Goal: Transaction & Acquisition: Download file/media

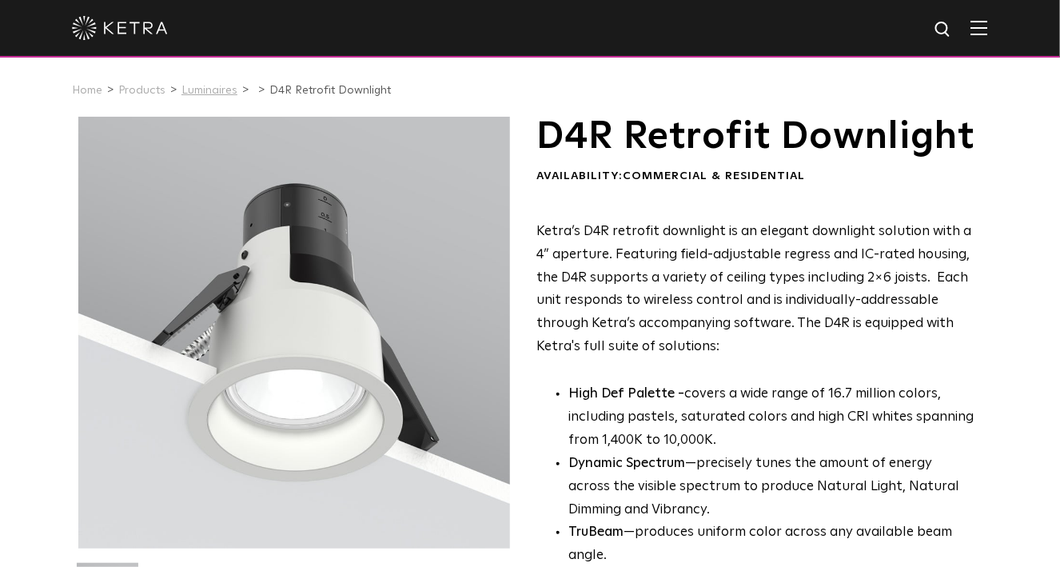
click at [182, 93] on link "Luminaires" at bounding box center [210, 90] width 56 height 11
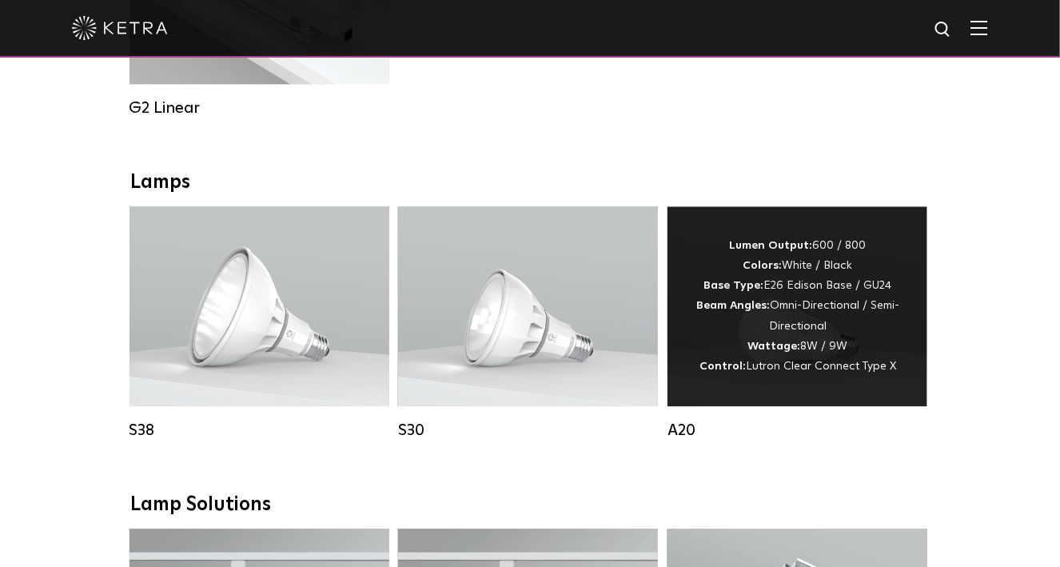
scroll to position [1039, 0]
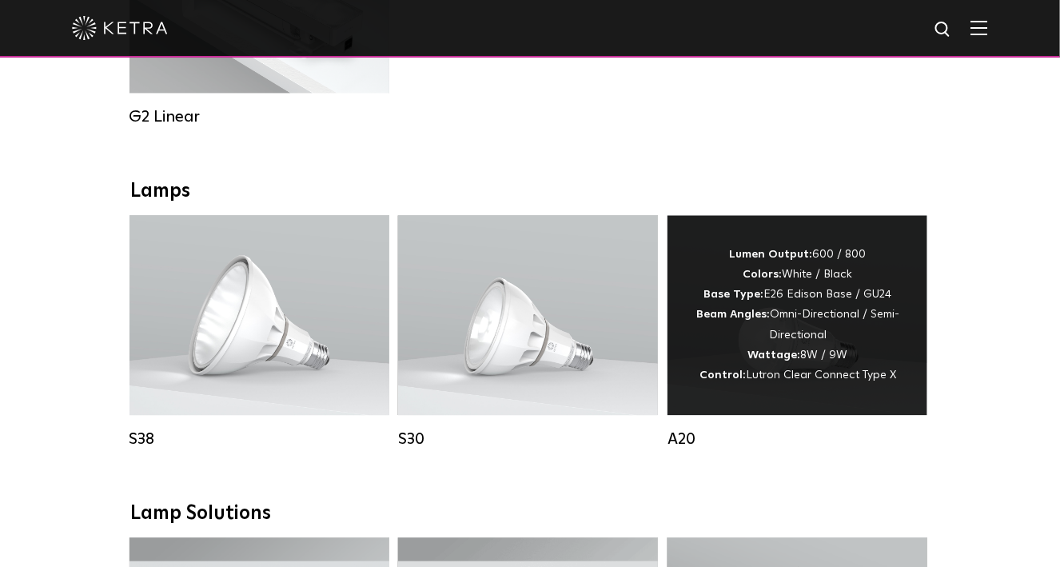
click at [706, 381] on strong "Control:" at bounding box center [723, 374] width 46 height 11
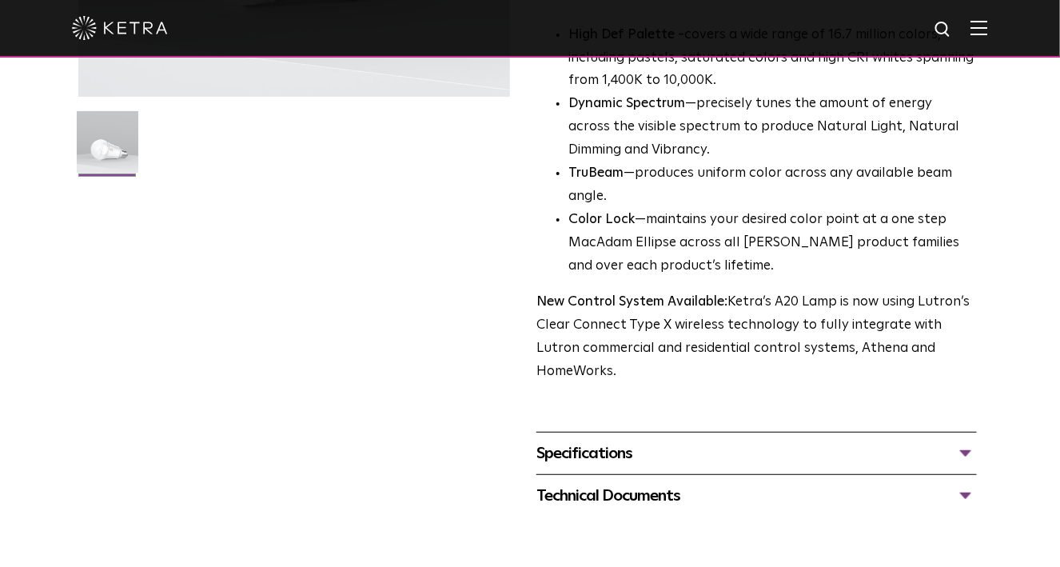
scroll to position [479, 0]
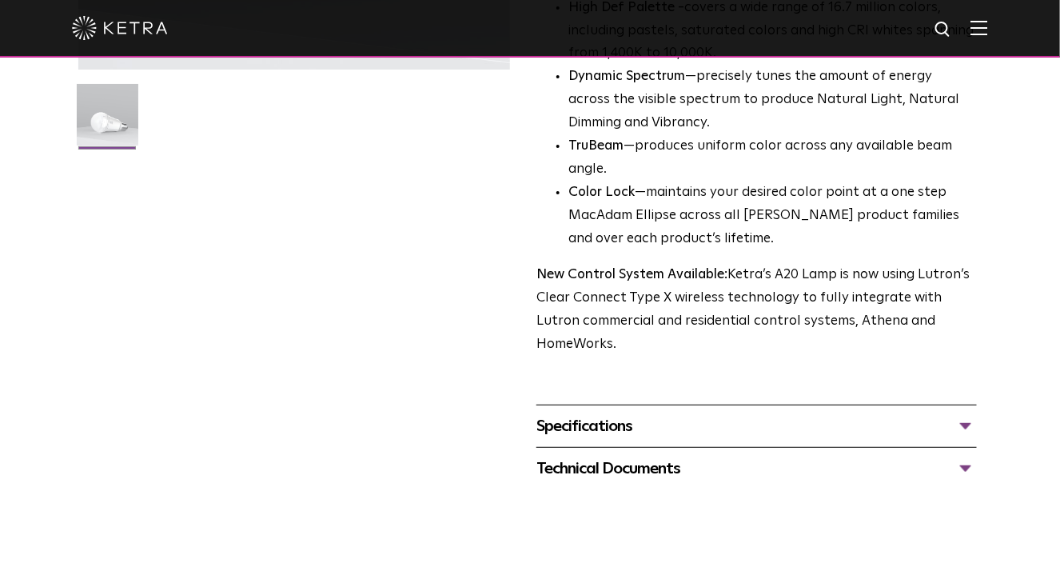
click at [627, 456] on div "Technical Documents" at bounding box center [757, 469] width 441 height 26
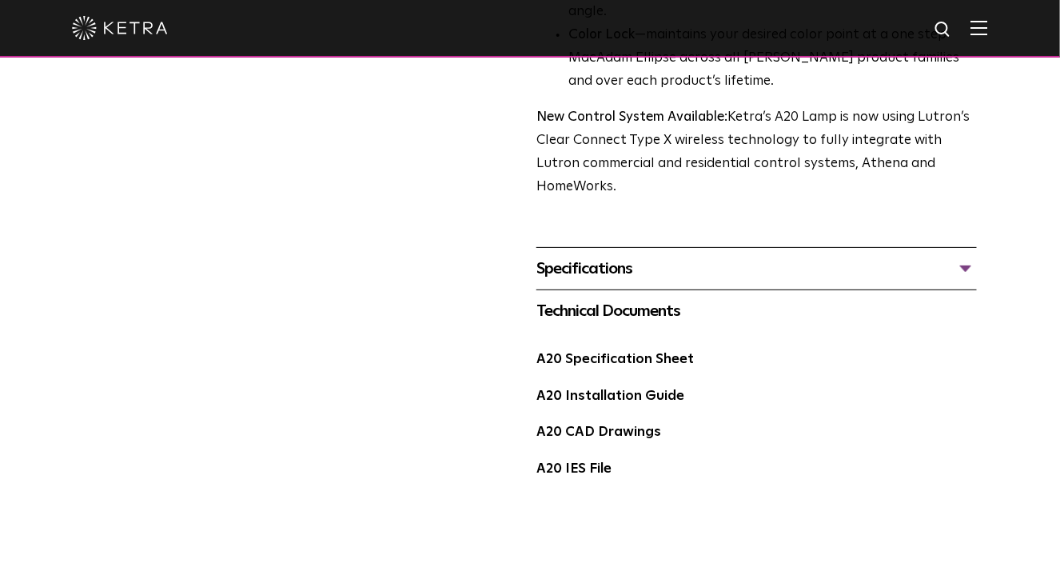
scroll to position [640, 0]
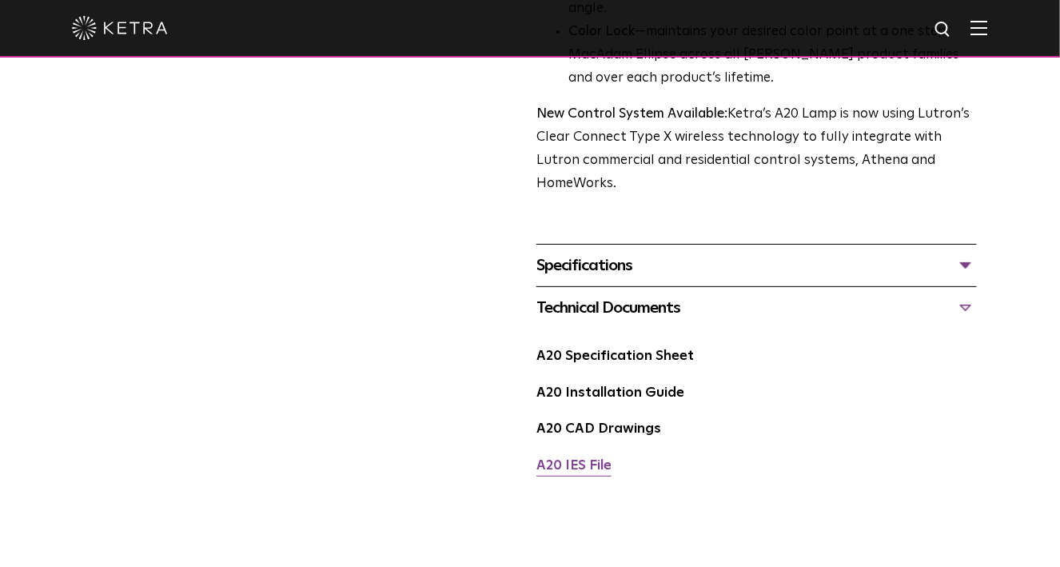
click at [589, 459] on link "A20 IES File" at bounding box center [574, 466] width 75 height 14
click at [628, 349] on link "A20 Specification Sheet" at bounding box center [616, 356] width 158 height 14
